Goal: Task Accomplishment & Management: Manage account settings

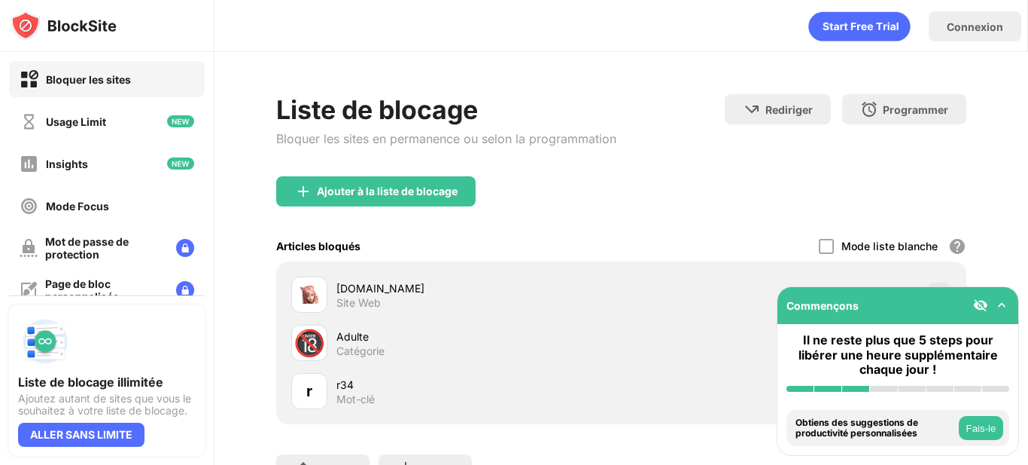
click at [579, 191] on div "Ajouter à la liste de blocage" at bounding box center [621, 203] width 690 height 54
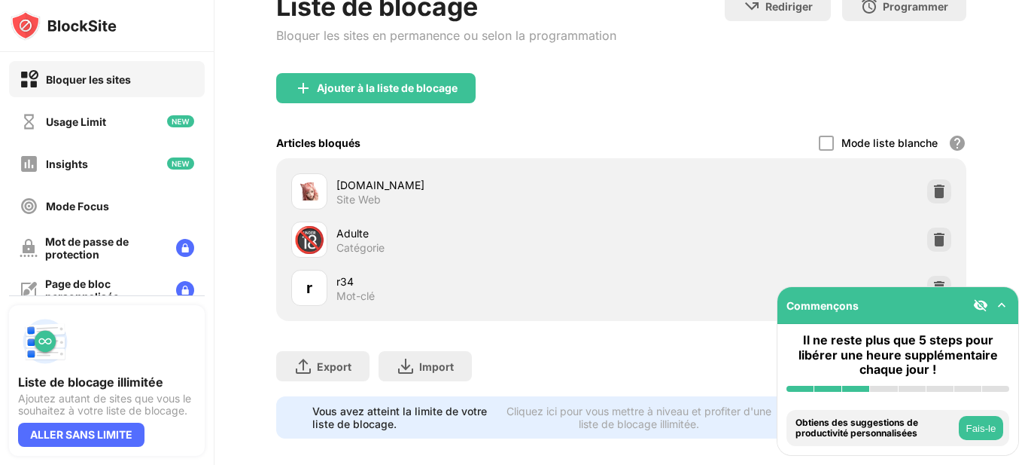
scroll to position [130, 0]
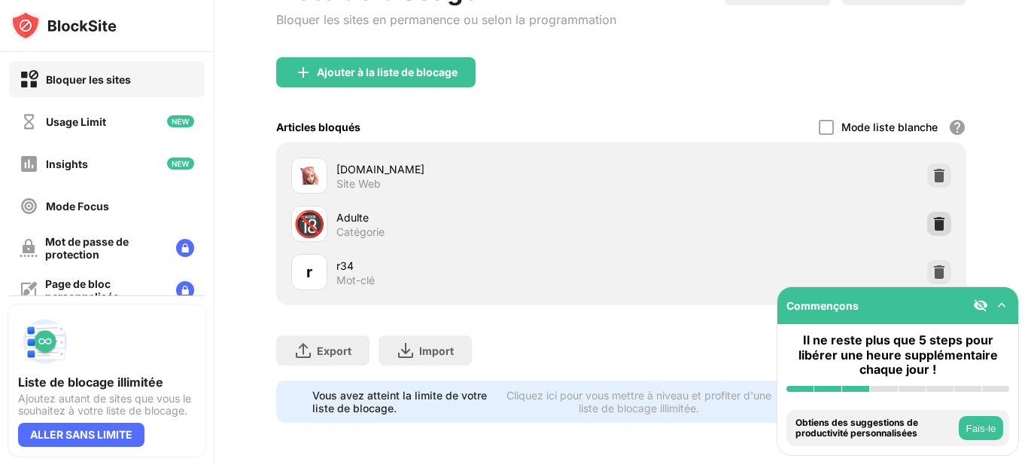
click at [932, 216] on img at bounding box center [939, 223] width 15 height 15
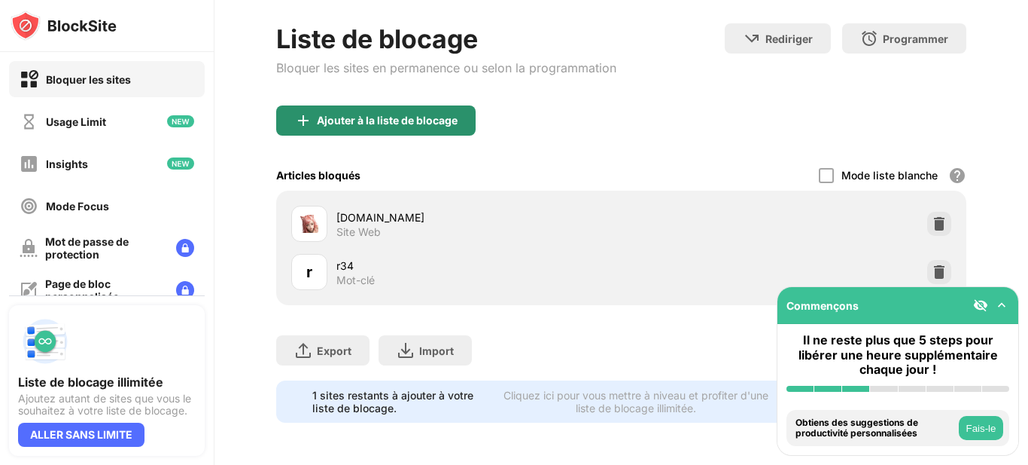
click at [439, 114] on div "Ajouter à la liste de blocage" at bounding box center [387, 120] width 141 height 12
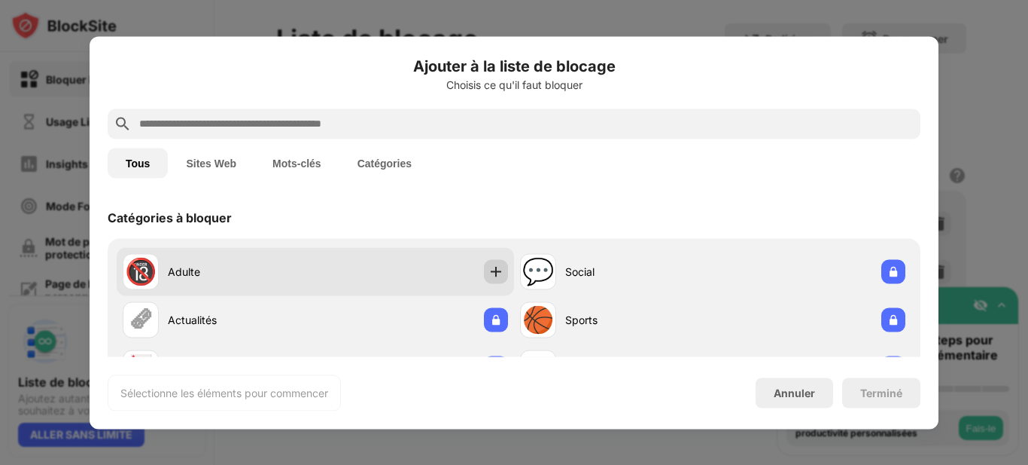
click at [491, 270] on img at bounding box center [496, 270] width 15 height 15
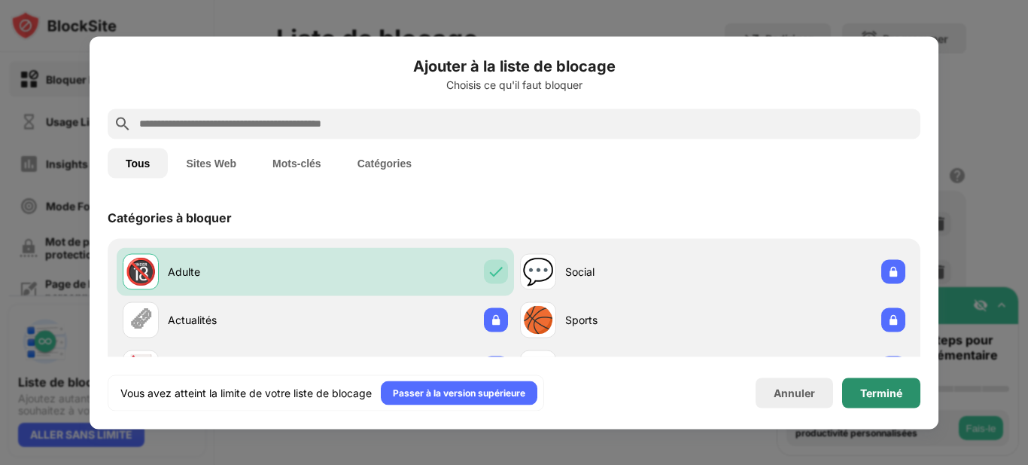
click at [866, 392] on div "Terminé" at bounding box center [882, 392] width 42 height 12
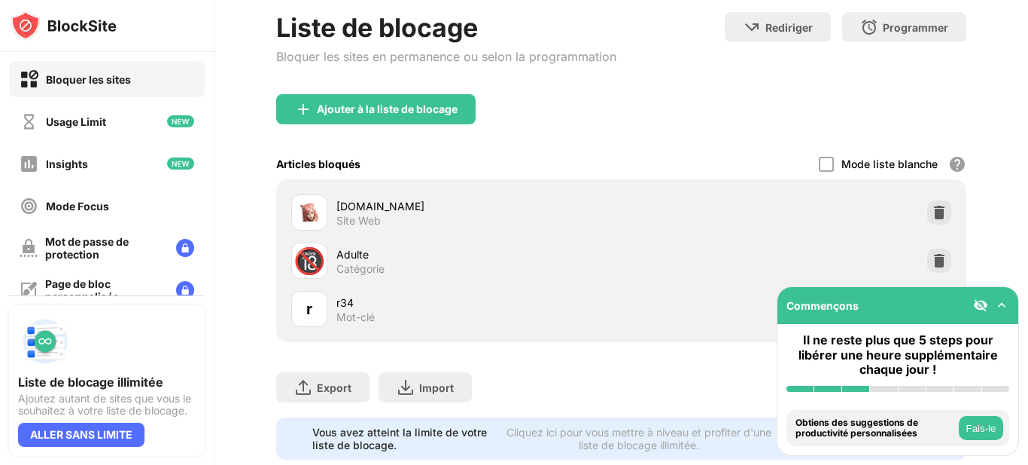
scroll to position [130, 0]
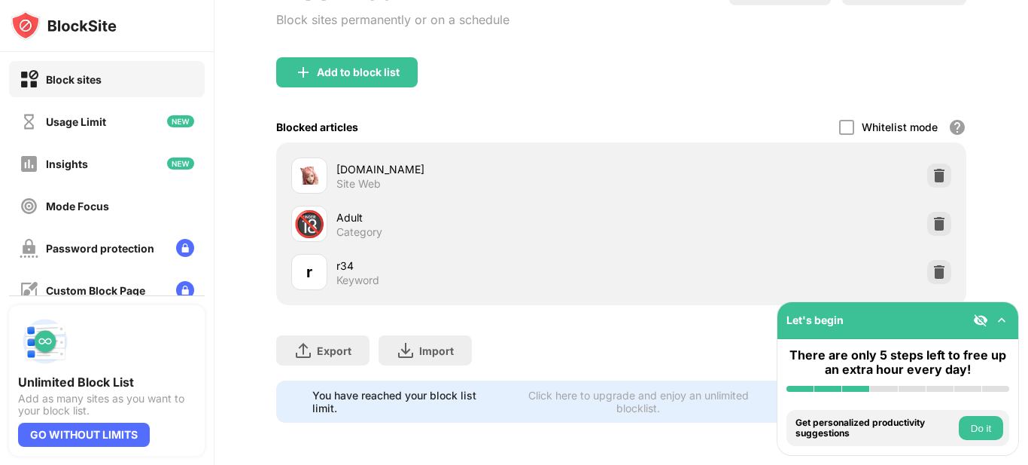
click at [973, 431] on font "Do it" at bounding box center [981, 427] width 20 height 11
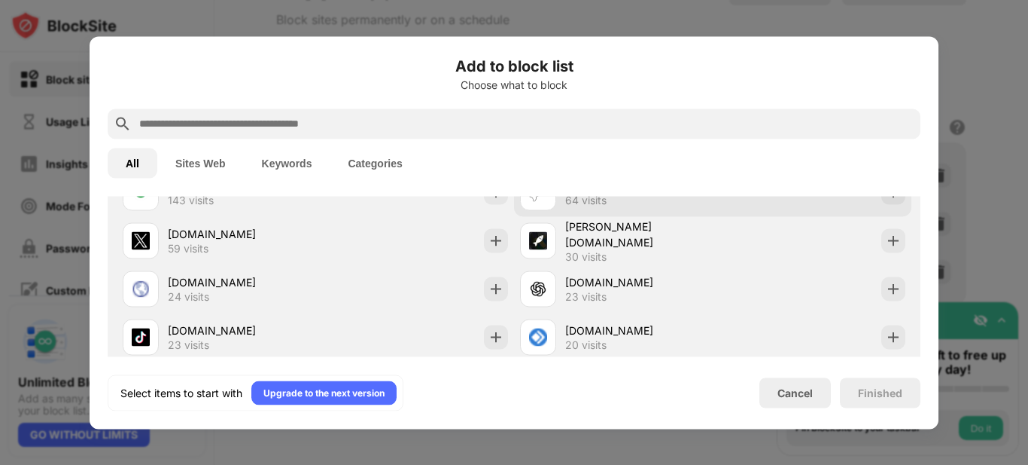
scroll to position [678, 0]
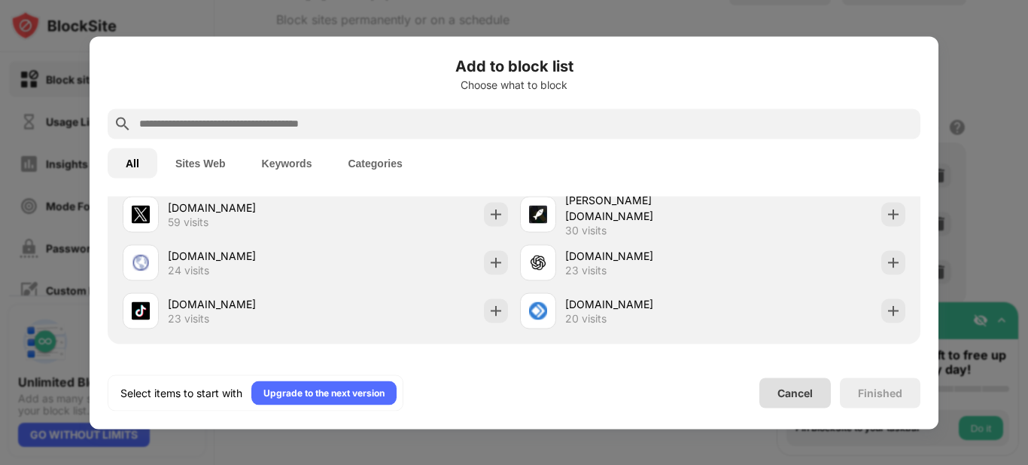
click at [804, 394] on font "Cancel" at bounding box center [795, 392] width 35 height 13
